Goal: Information Seeking & Learning: Learn about a topic

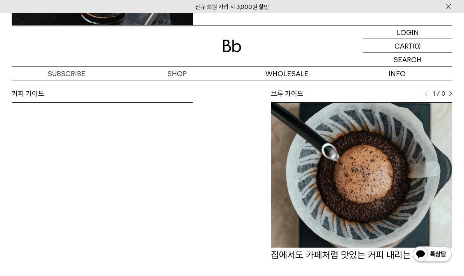
scroll to position [285, 0]
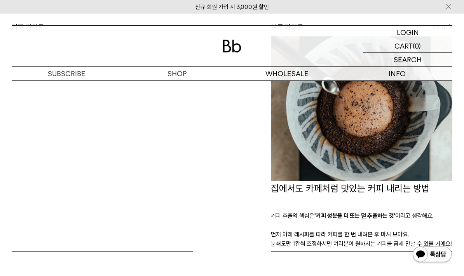
click at [304, 217] on p "커피 추출의 핵심은 '커피 성분을 더 또는 덜 추출하는 것' 이라고 생각해요." at bounding box center [362, 215] width 182 height 9
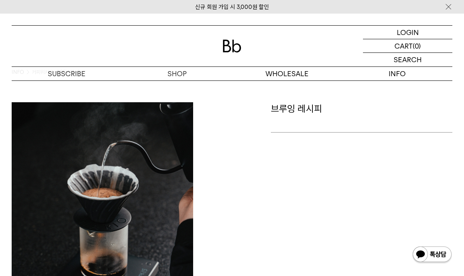
scroll to position [0, 0]
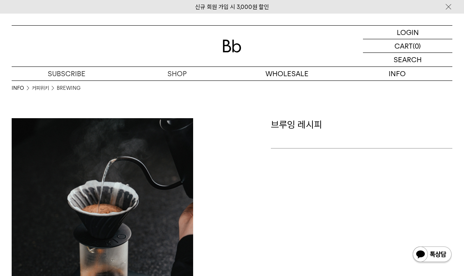
click at [297, 127] on p "브루잉 레시피" at bounding box center [362, 131] width 182 height 26
click at [280, 199] on div "브루잉 레시피" at bounding box center [344, 209] width 224 height 182
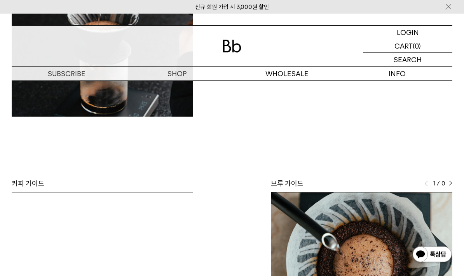
scroll to position [186, 0]
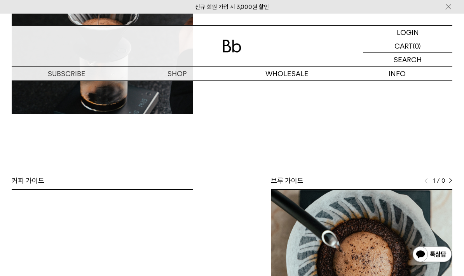
click at [317, 255] on img at bounding box center [362, 262] width 182 height 145
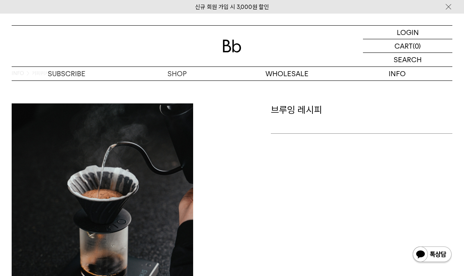
scroll to position [0, 0]
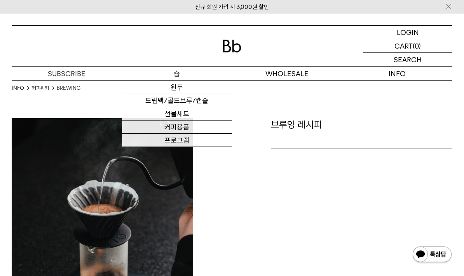
click at [179, 90] on link "원두" at bounding box center [177, 87] width 110 height 13
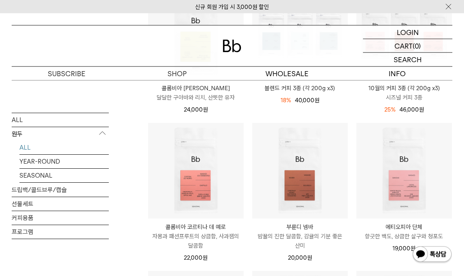
scroll to position [171, 0]
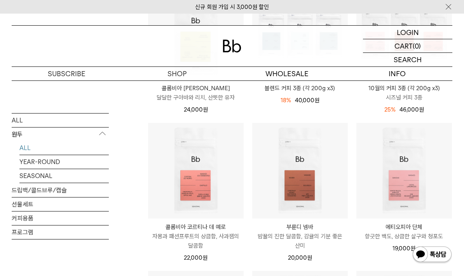
click at [390, 224] on p "에티오피아 단체" at bounding box center [405, 226] width 96 height 9
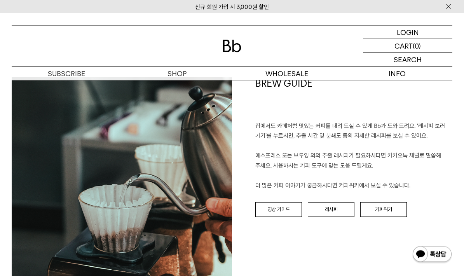
scroll to position [749, 0]
click at [338, 207] on link "레시피" at bounding box center [331, 209] width 47 height 15
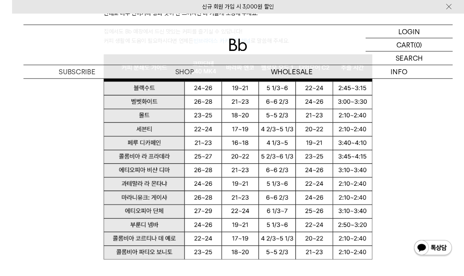
scroll to position [521, 0]
